Goal: Use online tool/utility: Utilize a website feature to perform a specific function

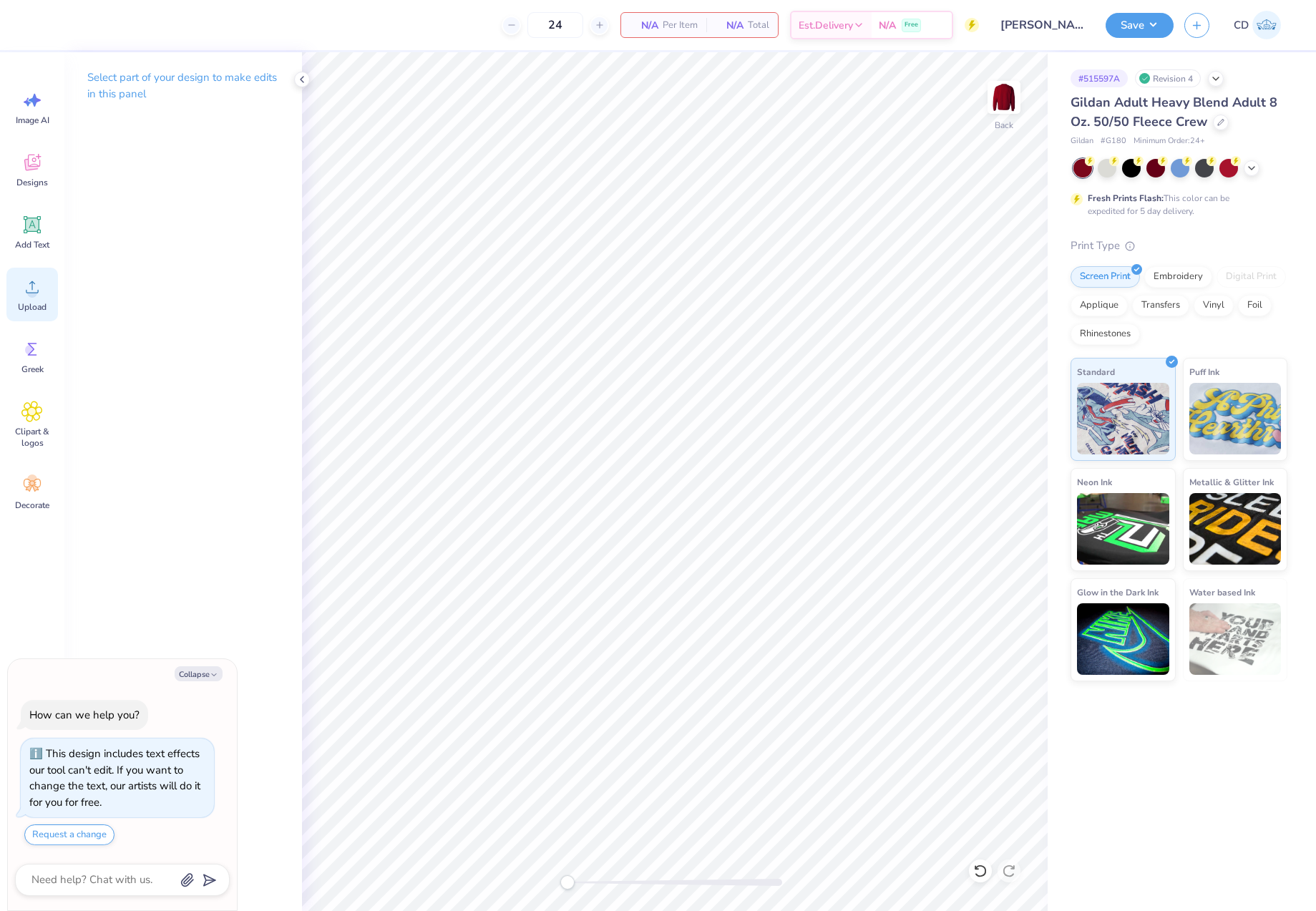
click at [40, 303] on span "Upload" at bounding box center [32, 307] width 29 height 12
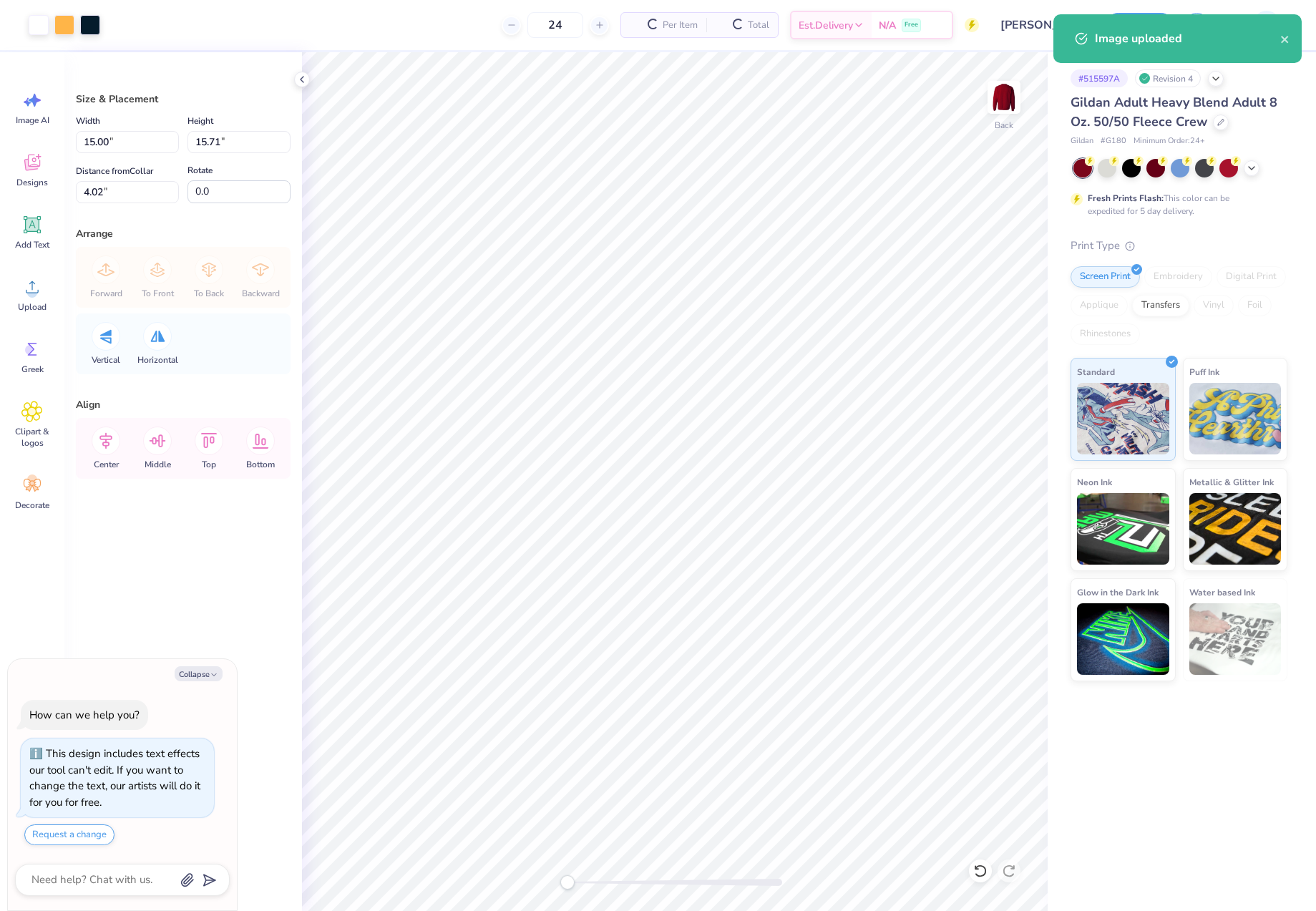
type textarea "x"
drag, startPoint x: 123, startPoint y: 140, endPoint x: 79, endPoint y: 137, distance: 44.1
click at [79, 137] on input "15.00" at bounding box center [127, 141] width 103 height 22
type input "12"
type textarea "x"
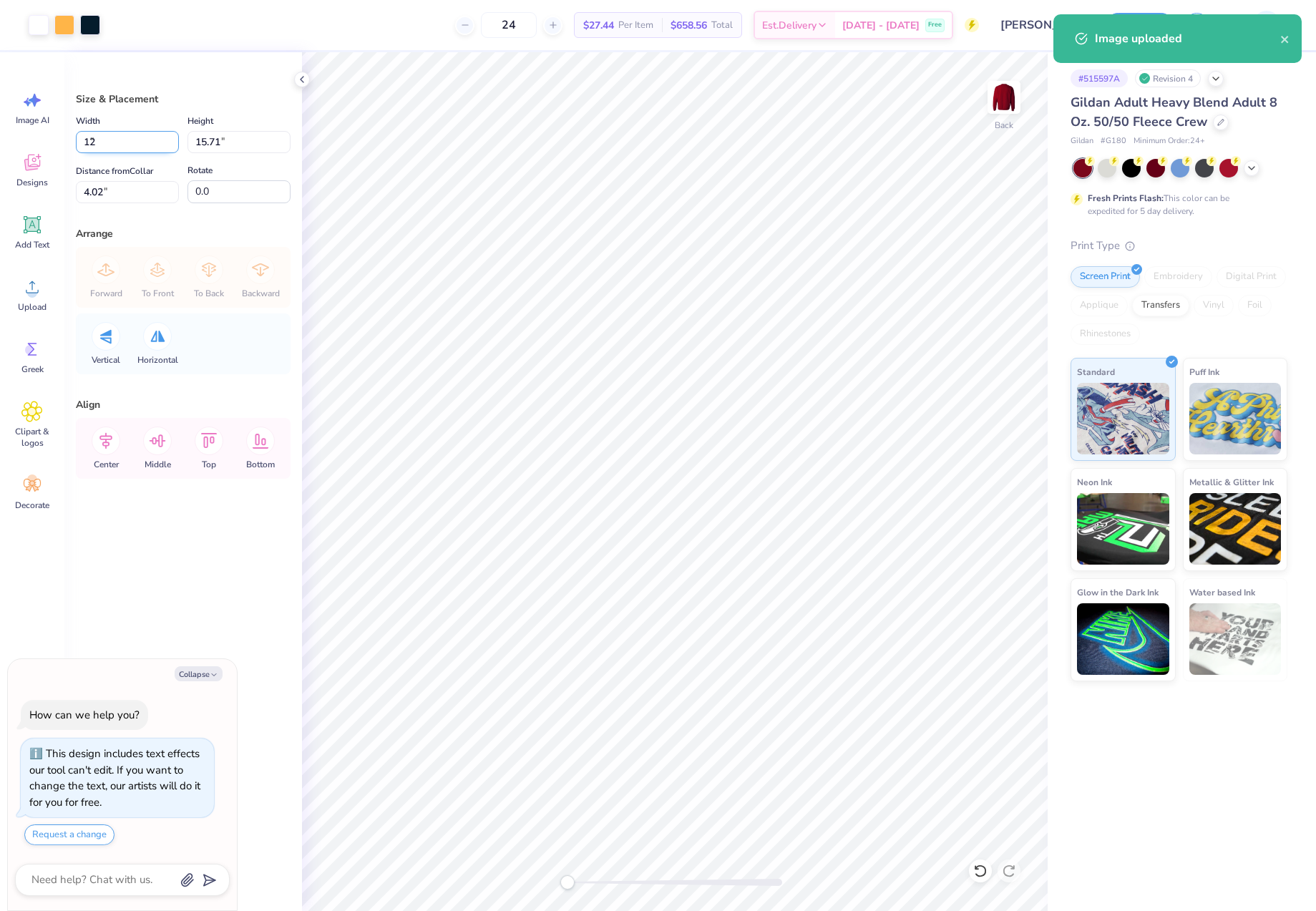
type input "12.00"
type input "12.57"
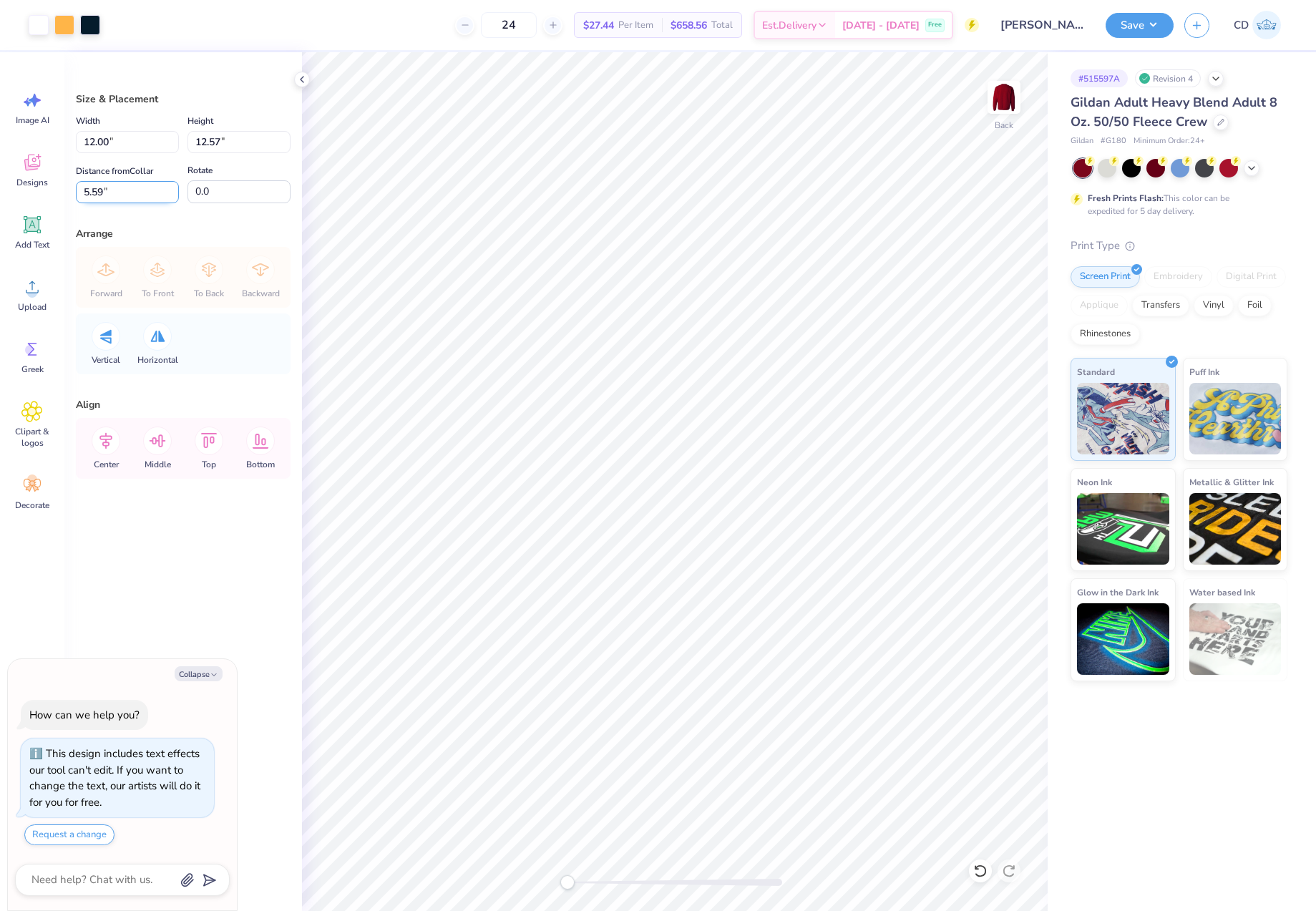
drag, startPoint x: 139, startPoint y: 191, endPoint x: 81, endPoint y: 187, distance: 58.1
click at [85, 187] on input "5.59" at bounding box center [127, 192] width 103 height 22
type input "3"
drag, startPoint x: 1122, startPoint y: 25, endPoint x: 1124, endPoint y: 39, distance: 14.1
click at [1122, 26] on button "Save" at bounding box center [1140, 25] width 68 height 25
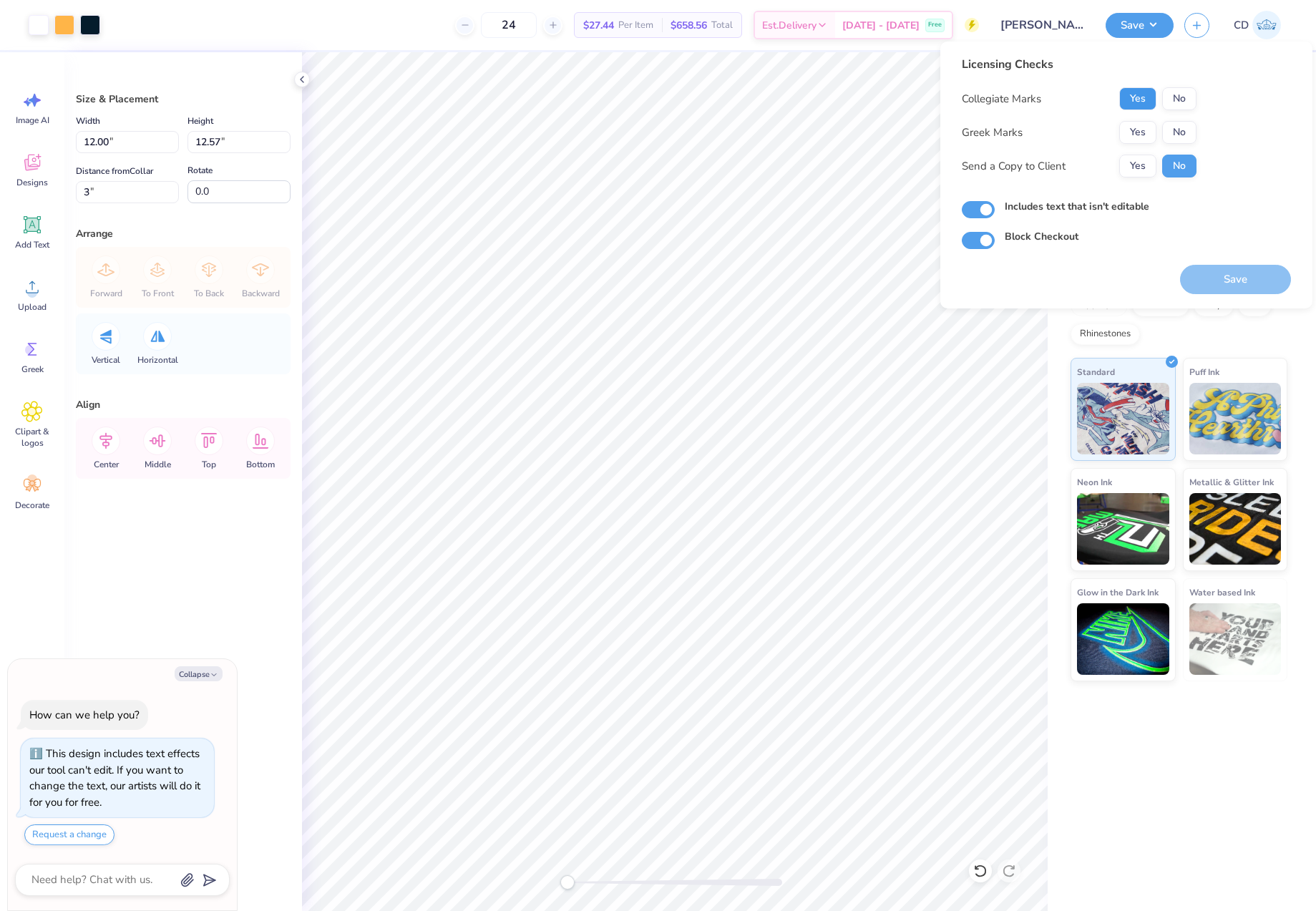
click at [1140, 97] on button "Yes" at bounding box center [1138, 99] width 38 height 23
click at [1175, 123] on button "No" at bounding box center [1179, 132] width 34 height 23
click at [1236, 277] on button "Save" at bounding box center [1235, 279] width 111 height 30
type textarea "x"
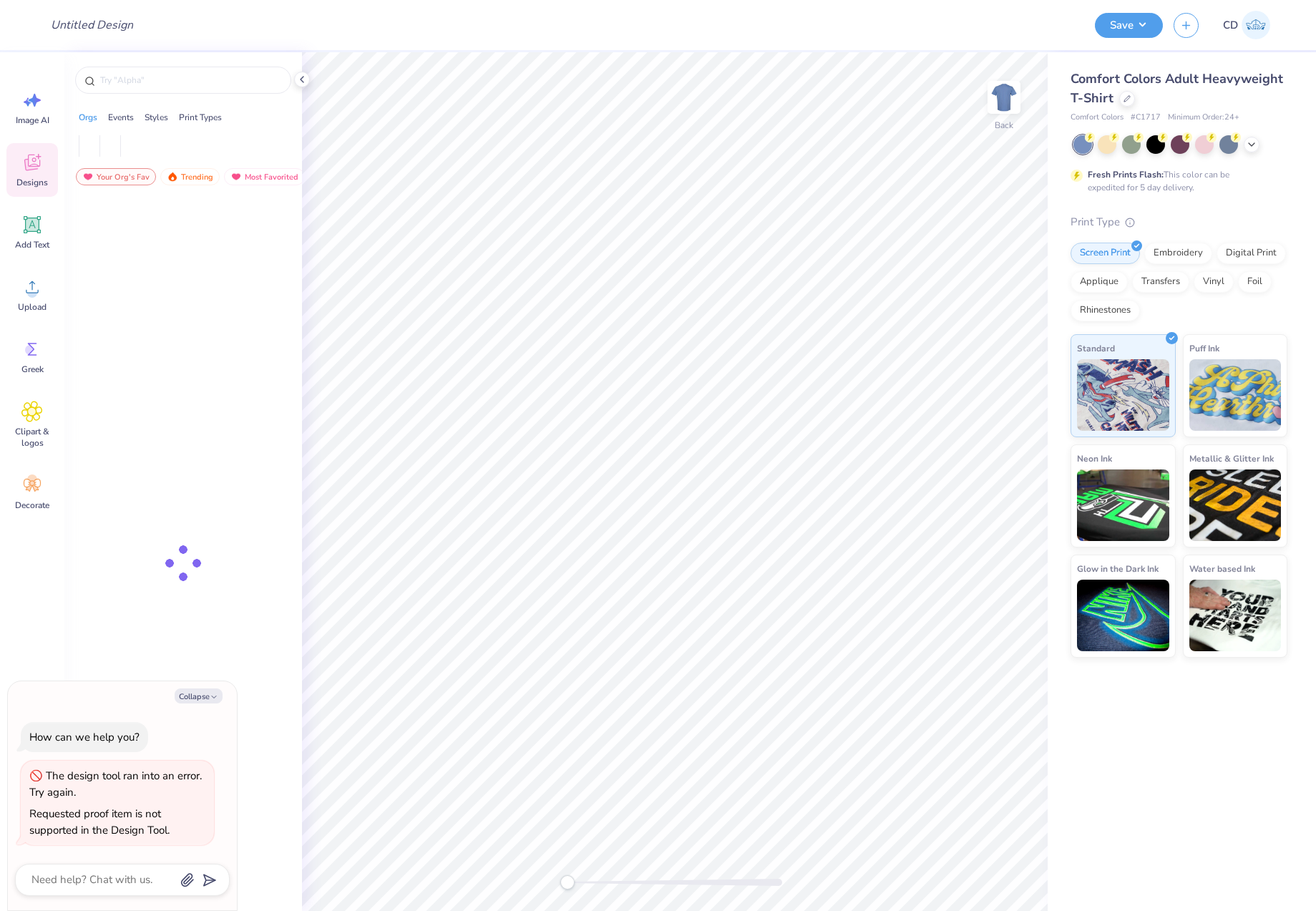
type textarea "x"
